Goal: Navigation & Orientation: Find specific page/section

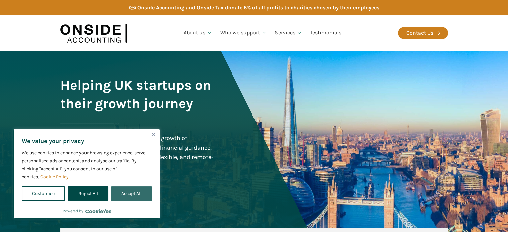
click at [143, 191] on button "Accept All" at bounding box center [131, 193] width 41 height 15
checkbox input "true"
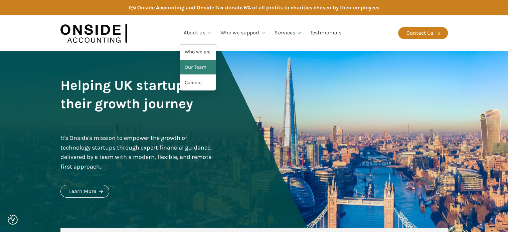
click at [202, 66] on link "Our Team" at bounding box center [198, 67] width 36 height 15
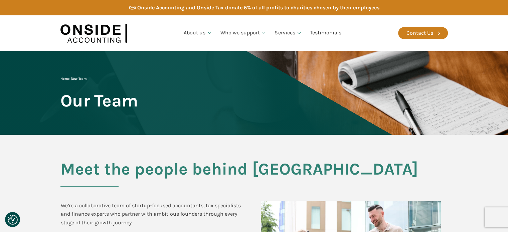
drag, startPoint x: 513, startPoint y: 79, endPoint x: 513, endPoint y: -40, distance: 119.2
